Goal: Task Accomplishment & Management: Manage account settings

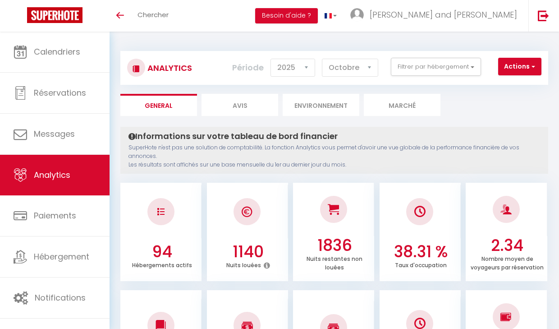
select select "2025"
select select "10"
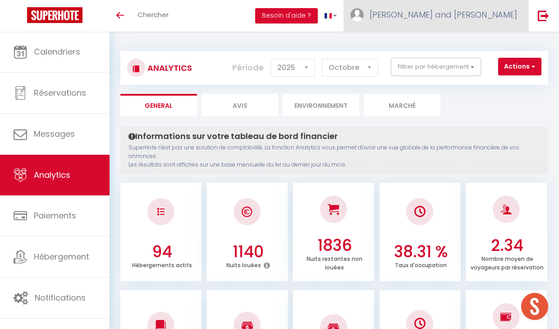
click at [509, 18] on span "[PERSON_NAME] and [PERSON_NAME]" at bounding box center [443, 14] width 147 height 11
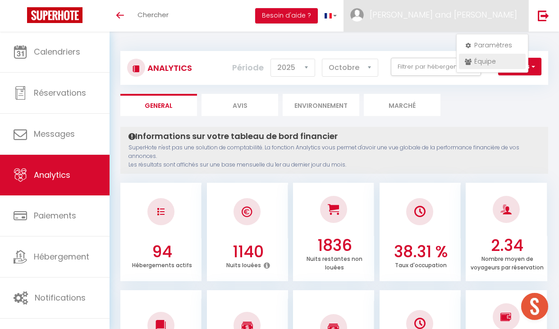
click at [482, 61] on link "Équipe" at bounding box center [492, 61] width 67 height 15
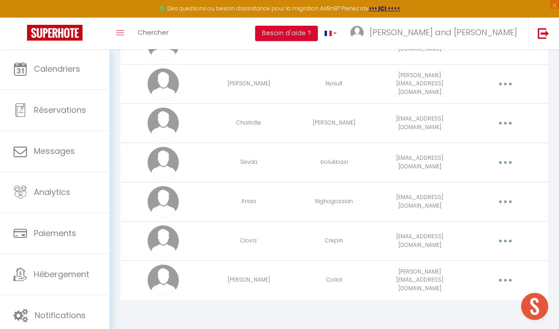
scroll to position [1786, 0]
click at [502, 282] on button "button" at bounding box center [506, 280] width 24 height 17
click at [477, 300] on link "Editer" at bounding box center [481, 302] width 67 height 15
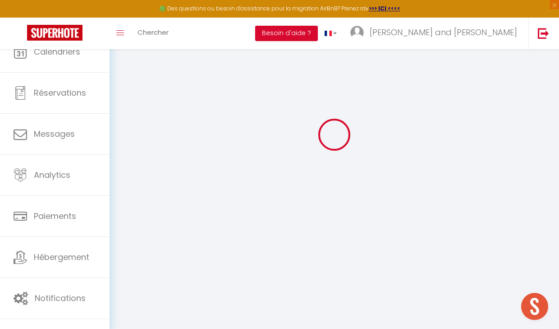
scroll to position [32, 0]
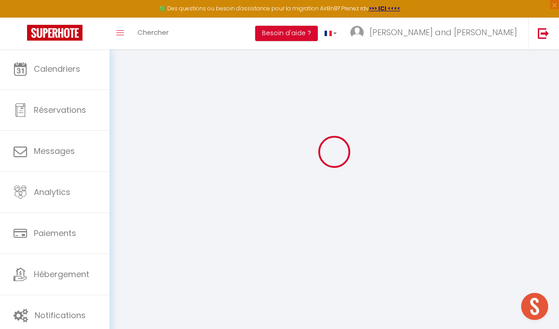
type input "[PERSON_NAME]"
type input "Collot"
type input "[PERSON_NAME][EMAIL_ADDRESS][DOMAIN_NAME]"
type textarea "[URL][DOMAIN_NAME]"
checkbox input "false"
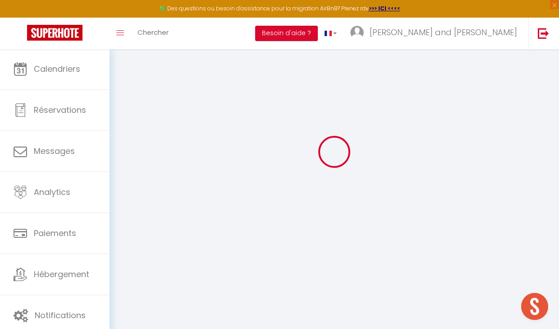
checkbox input "false"
checkbox input "true"
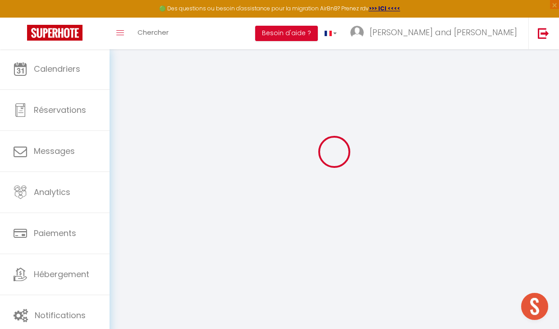
checkbox input "true"
checkbox input "false"
checkbox input "true"
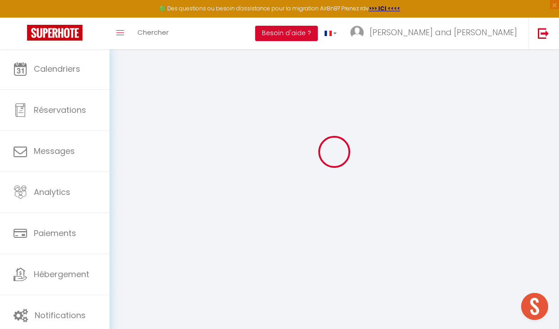
checkbox input "true"
checkbox input "false"
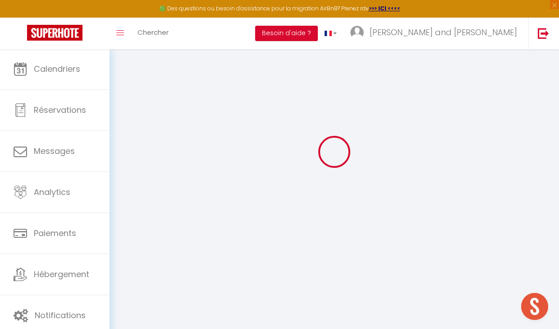
checkbox input "true"
checkbox input "false"
select select
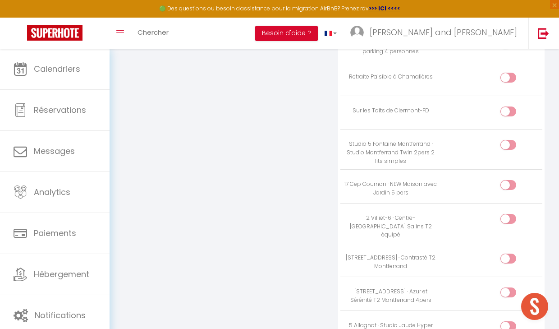
scroll to position [3595, 0]
checkbox input "true"
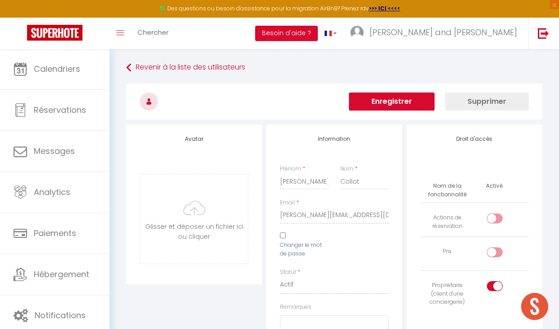
scroll to position [0, 0]
click at [495, 284] on input "checkbox" at bounding box center [503, 288] width 16 height 14
checkbox input "false"
click at [398, 97] on button "Enregistrer" at bounding box center [392, 101] width 86 height 18
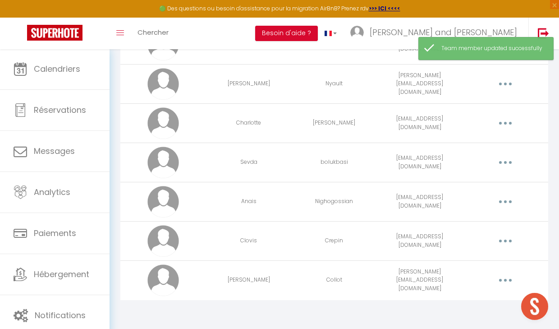
scroll to position [1786, 0]
click at [511, 242] on button "button" at bounding box center [506, 241] width 24 height 17
click at [472, 259] on link "Editer" at bounding box center [481, 263] width 67 height 15
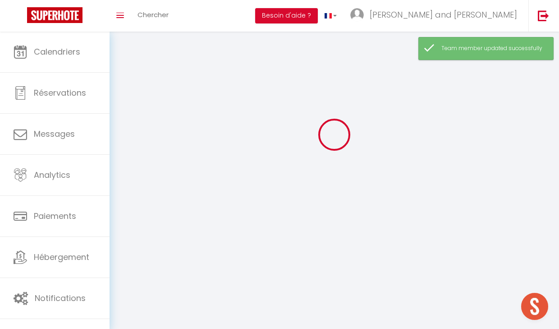
scroll to position [32, 0]
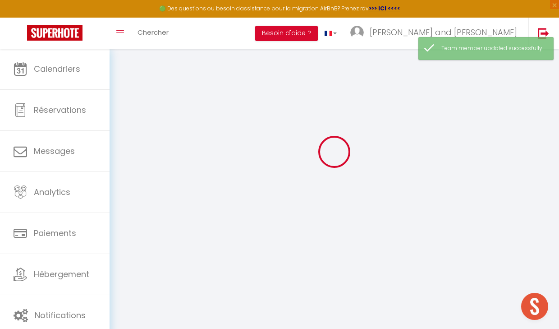
select select
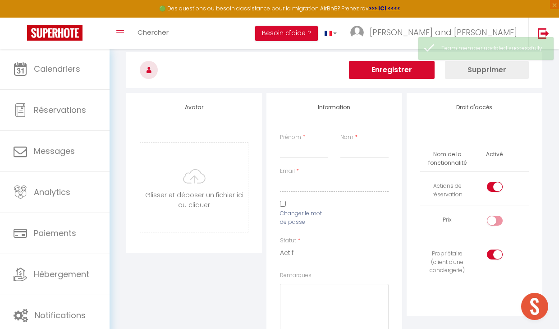
type input "Clovis"
type input "Crepin"
type input "[EMAIL_ADDRESS][DOMAIN_NAME]"
select select
type textarea "[URL][DOMAIN_NAME]"
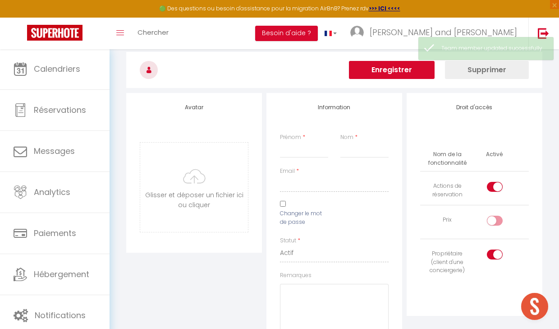
checkbox input "true"
checkbox input "false"
checkbox input "true"
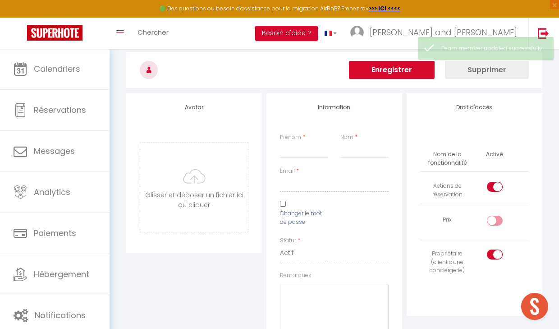
checkbox input "true"
checkbox input "false"
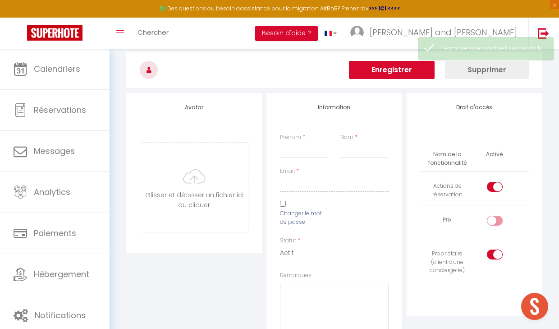
checkbox input "true"
checkbox input "false"
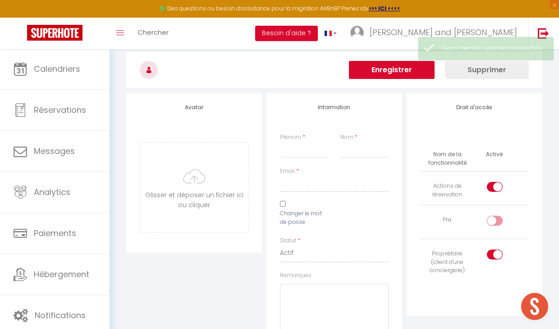
checkbox input "false"
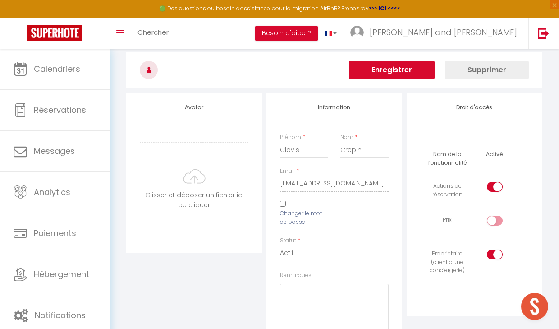
click at [497, 255] on input "checkbox" at bounding box center [503, 256] width 16 height 14
checkbox input "false"
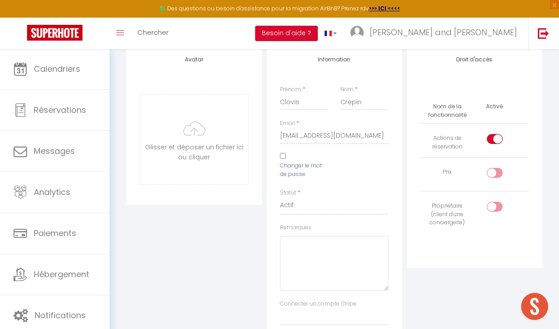
scroll to position [0, 0]
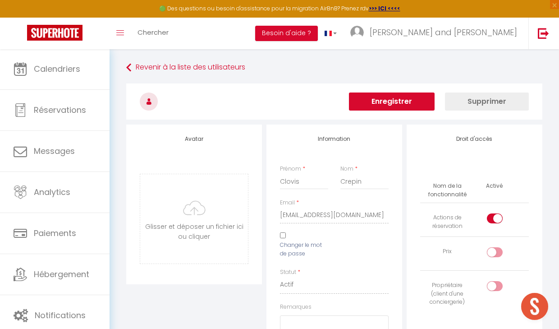
click at [492, 216] on div at bounding box center [495, 218] width 16 height 10
click at [495, 216] on input "checkbox" at bounding box center [503, 220] width 16 height 14
checkbox input "false"
click at [409, 105] on button "Enregistrer" at bounding box center [392, 101] width 86 height 18
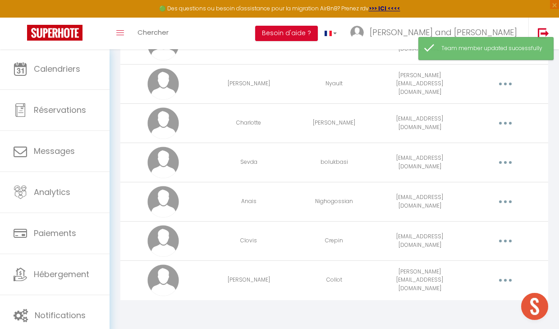
scroll to position [1786, 0]
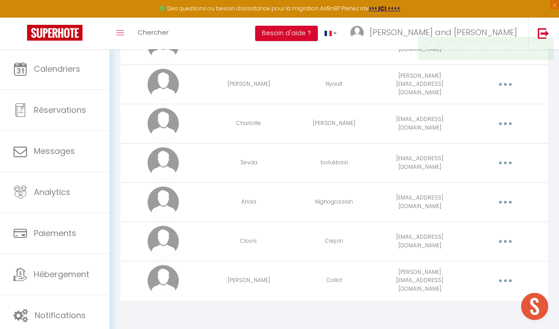
click at [497, 280] on button "button" at bounding box center [506, 280] width 24 height 17
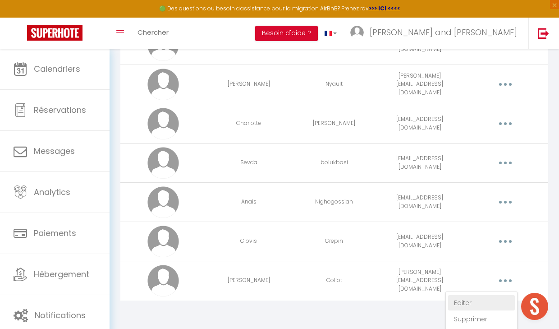
click at [464, 301] on link "Editer" at bounding box center [481, 302] width 67 height 15
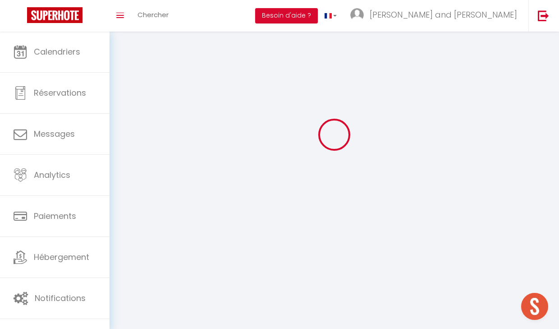
scroll to position [32, 0]
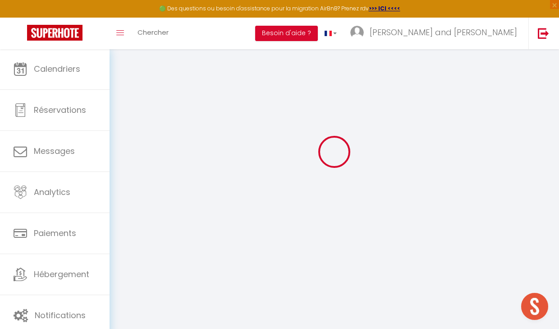
type input "[PERSON_NAME]"
type input "Collot"
type input "[PERSON_NAME][EMAIL_ADDRESS][DOMAIN_NAME]"
type textarea "[URL][DOMAIN_NAME]"
checkbox input "false"
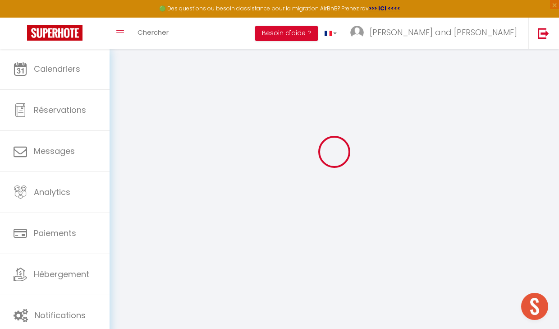
checkbox input "false"
checkbox input "true"
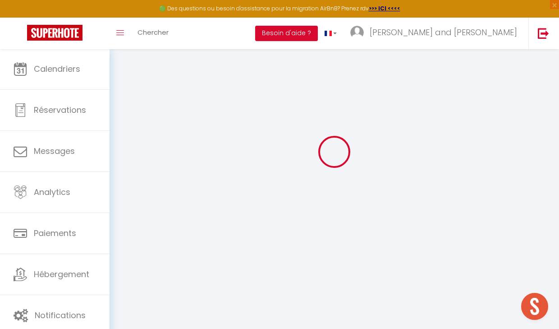
checkbox input "true"
checkbox input "false"
checkbox input "true"
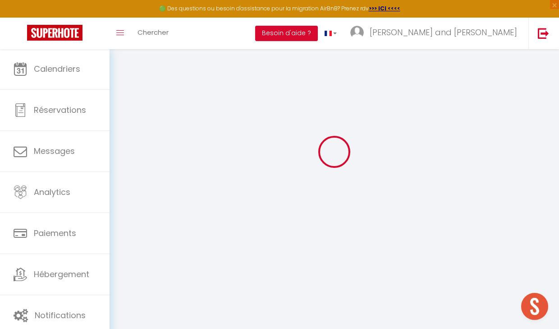
checkbox input "true"
checkbox input "false"
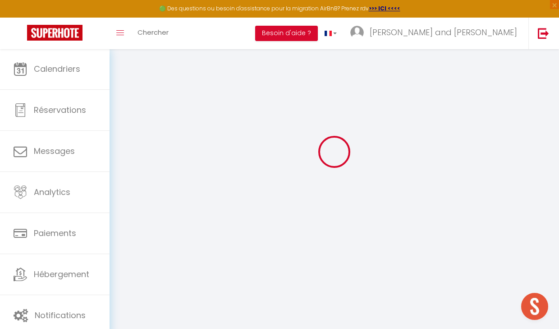
checkbox input "true"
checkbox input "false"
select select
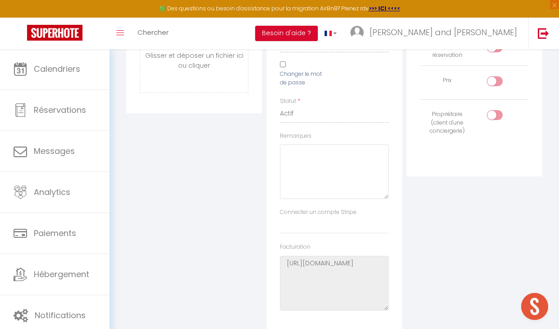
scroll to position [0, 0]
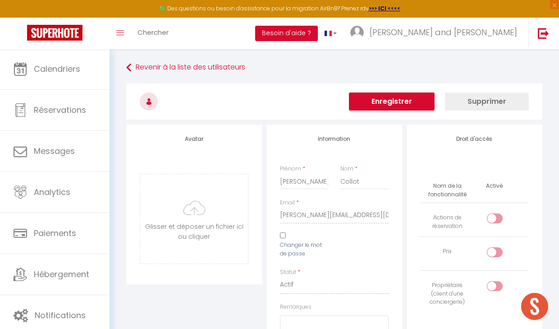
click at [381, 100] on button "Enregistrer" at bounding box center [392, 101] width 86 height 18
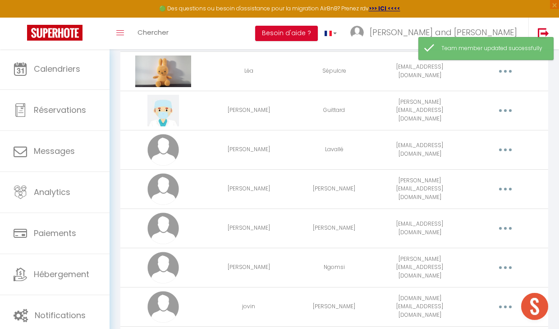
scroll to position [83, 0]
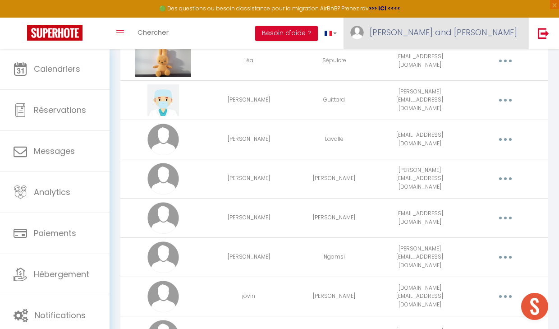
click at [516, 40] on link "[PERSON_NAME] and [PERSON_NAME]" at bounding box center [436, 34] width 185 height 32
